Goal: Check status: Check status

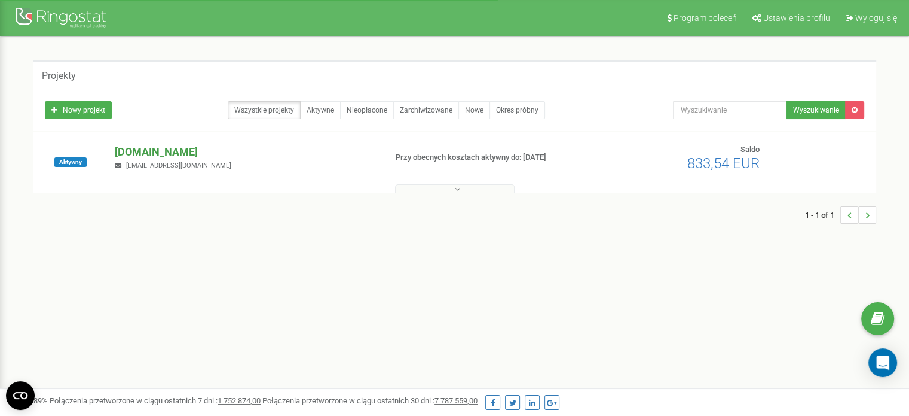
click at [158, 151] on p "[DOMAIN_NAME]" at bounding box center [245, 152] width 261 height 16
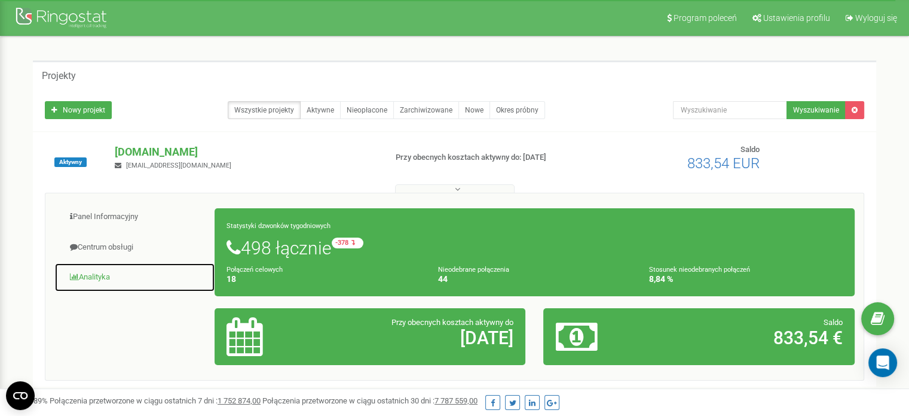
click at [97, 270] on link "Analityka" at bounding box center [134, 276] width 161 height 29
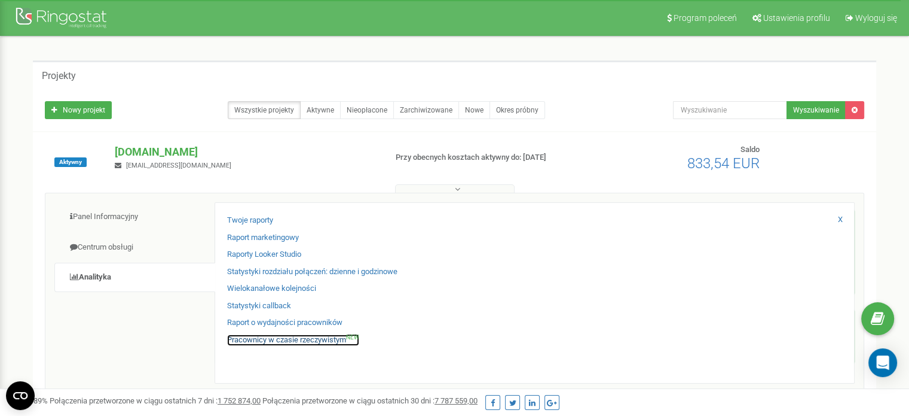
click at [303, 341] on link "Pracownicy w czasie rzeczywistym NEW" at bounding box center [293, 339] width 132 height 11
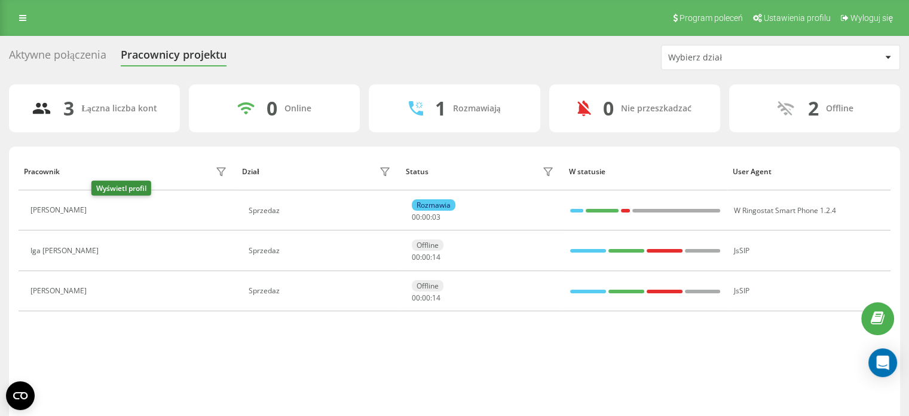
drag, startPoint x: 100, startPoint y: 213, endPoint x: 110, endPoint y: 204, distance: 13.5
click at [100, 213] on icon at bounding box center [100, 210] width 9 height 9
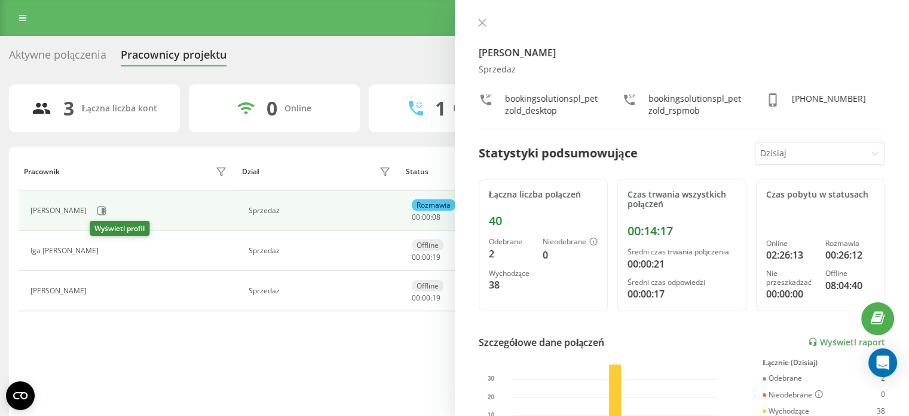
click at [107, 247] on icon at bounding box center [112, 251] width 10 height 10
